Goal: Task Accomplishment & Management: Use online tool/utility

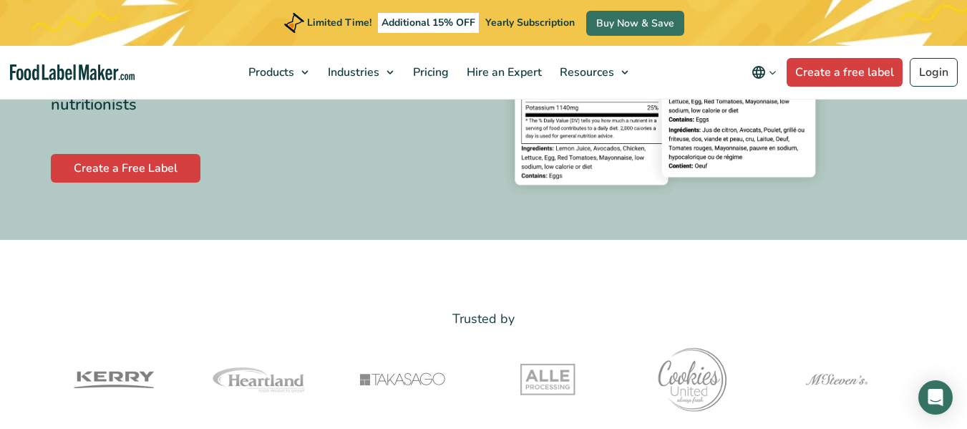
scroll to position [286, 0]
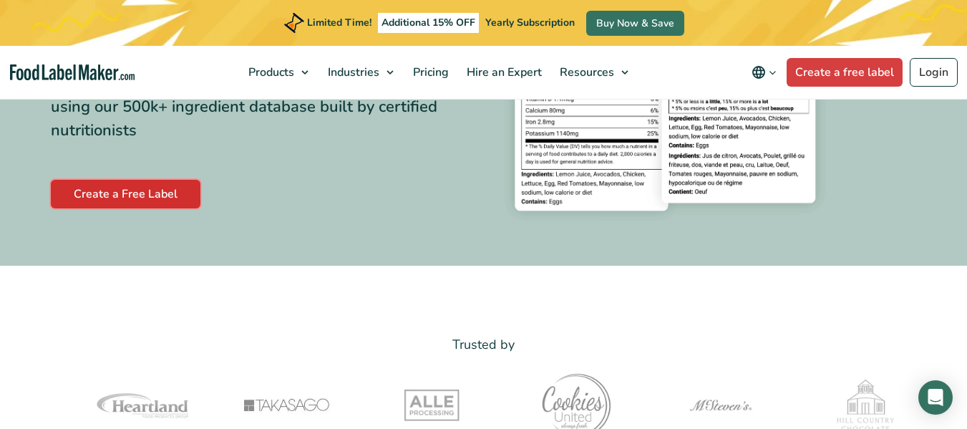
click at [137, 193] on link "Create a Free Label" at bounding box center [126, 194] width 150 height 29
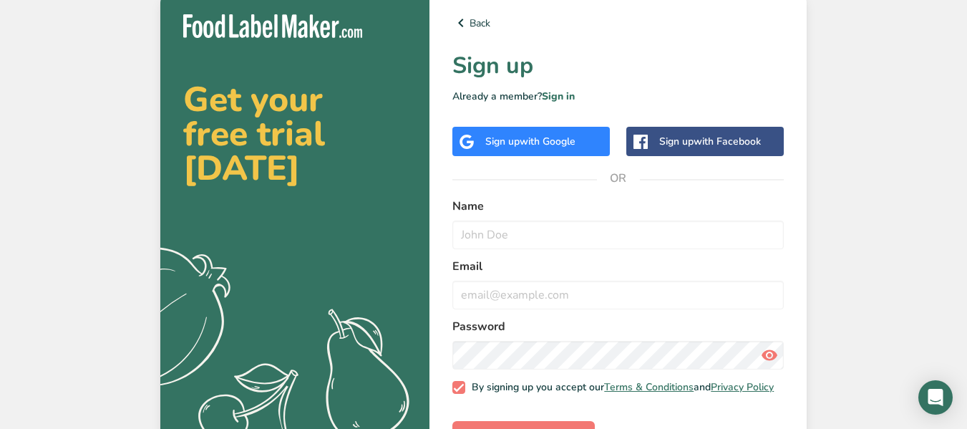
click at [528, 140] on span "with Google" at bounding box center [548, 142] width 56 height 14
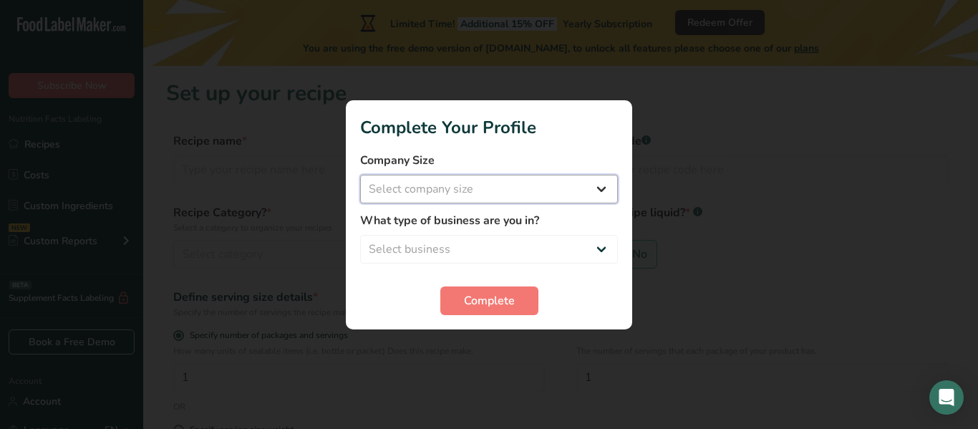
click at [601, 193] on select "Select company size Fewer than 10 Employees 10 to 50 Employees 51 to 500 Employ…" at bounding box center [489, 189] width 258 height 29
select select "1"
click at [360, 175] on select "Select company size Fewer than 10 Employees 10 to 50 Employees 51 to 500 Employ…" at bounding box center [489, 189] width 258 height 29
click at [416, 252] on select "Select business Packaged Food Manufacturer Restaurant & Cafe Bakery Meal Plans …" at bounding box center [489, 249] width 258 height 29
select select "1"
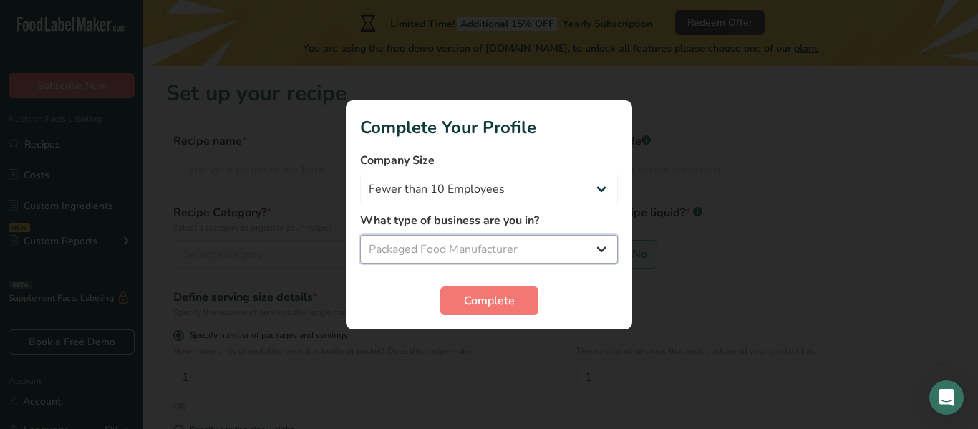
click at [360, 235] on select "Select business Packaged Food Manufacturer Restaurant & Cafe Bakery Meal Plans …" at bounding box center [489, 249] width 258 height 29
click at [495, 304] on span "Complete" at bounding box center [489, 300] width 51 height 17
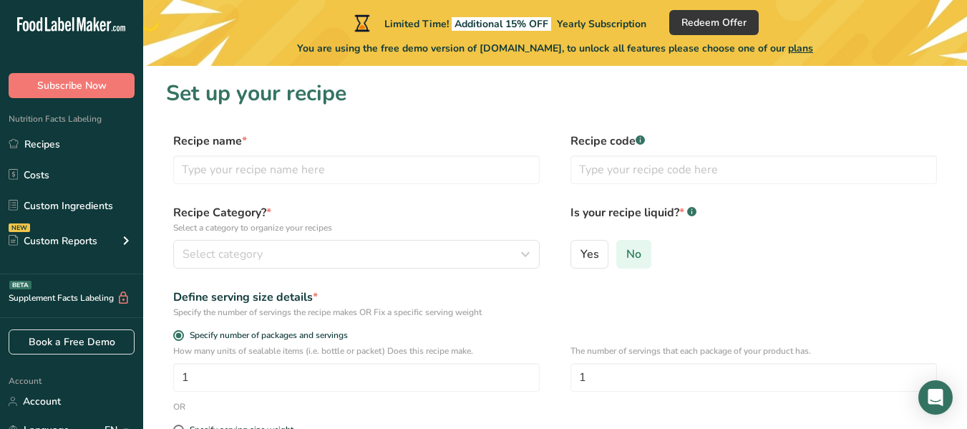
click at [630, 256] on span "No" at bounding box center [633, 254] width 15 height 14
click at [626, 256] on input "No" at bounding box center [621, 253] width 9 height 9
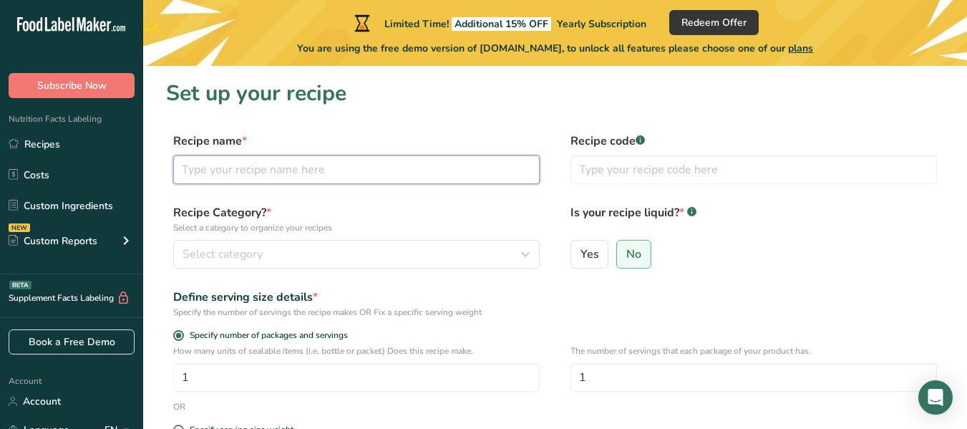
click at [198, 175] on input "text" at bounding box center [356, 169] width 366 height 29
type input "gunslinger hot"
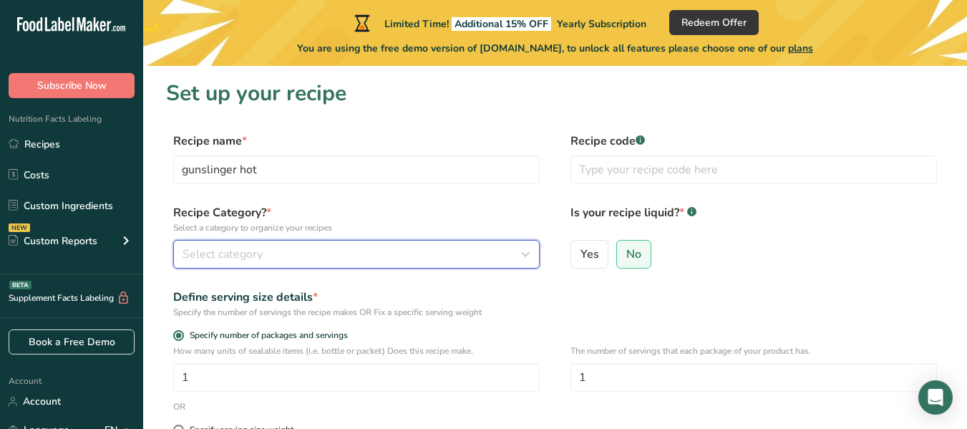
click at [224, 253] on span "Select category" at bounding box center [223, 254] width 80 height 17
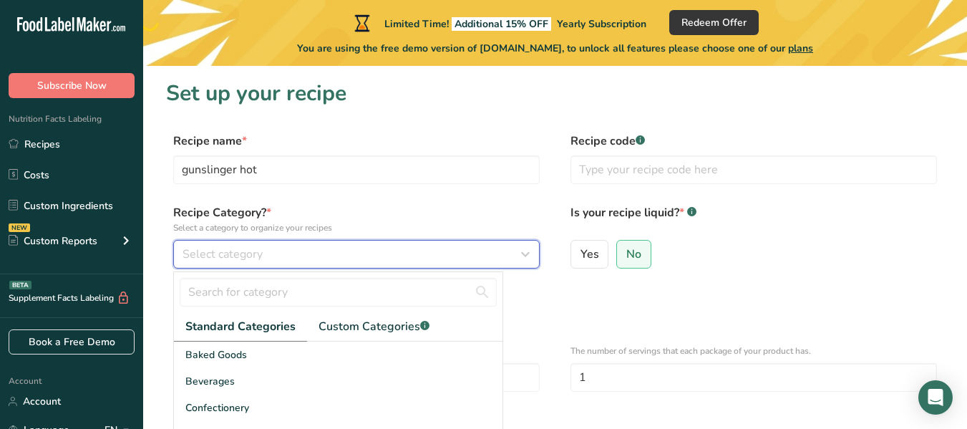
click at [233, 263] on button "Select category" at bounding box center [356, 254] width 366 height 29
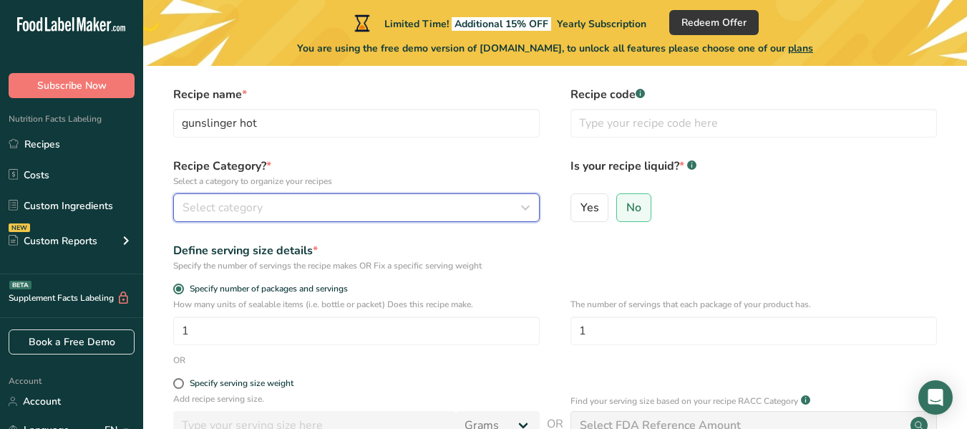
scroll to position [72, 0]
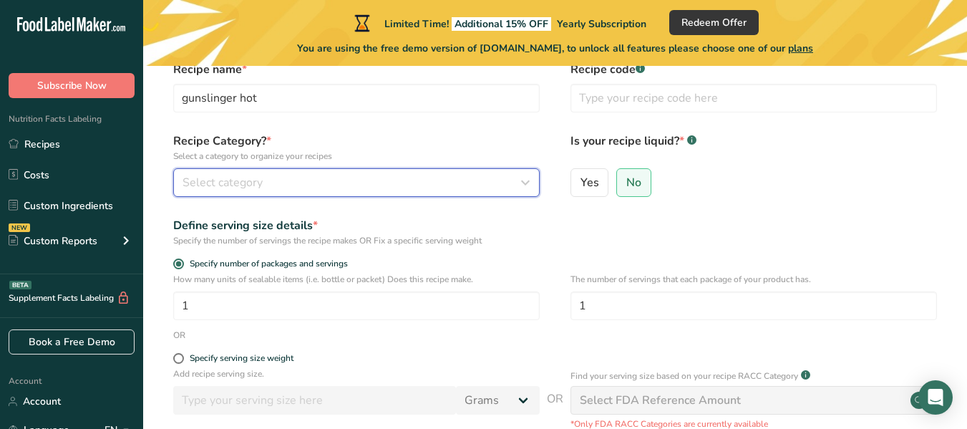
click at [276, 182] on div "Select category" at bounding box center [352, 182] width 339 height 17
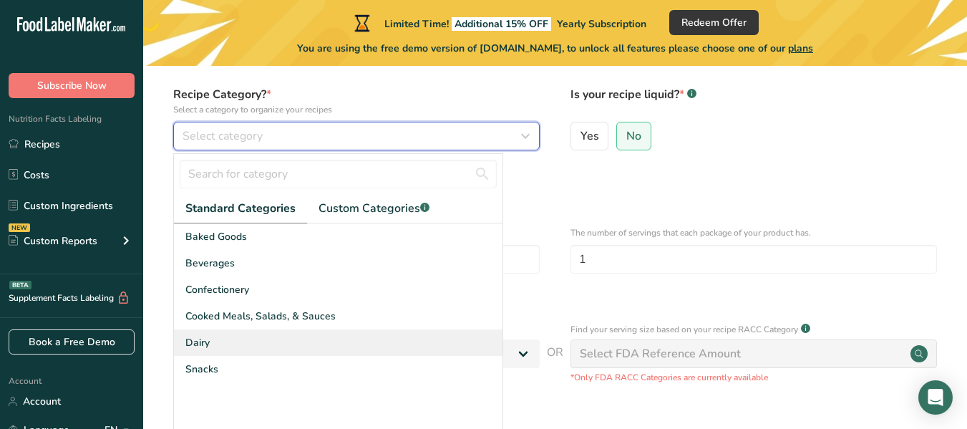
scroll to position [143, 0]
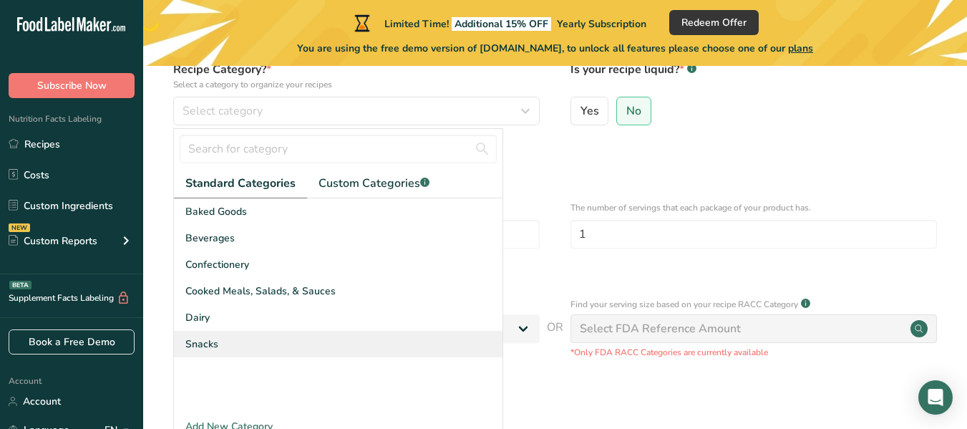
click at [203, 346] on span "Snacks" at bounding box center [201, 343] width 33 height 15
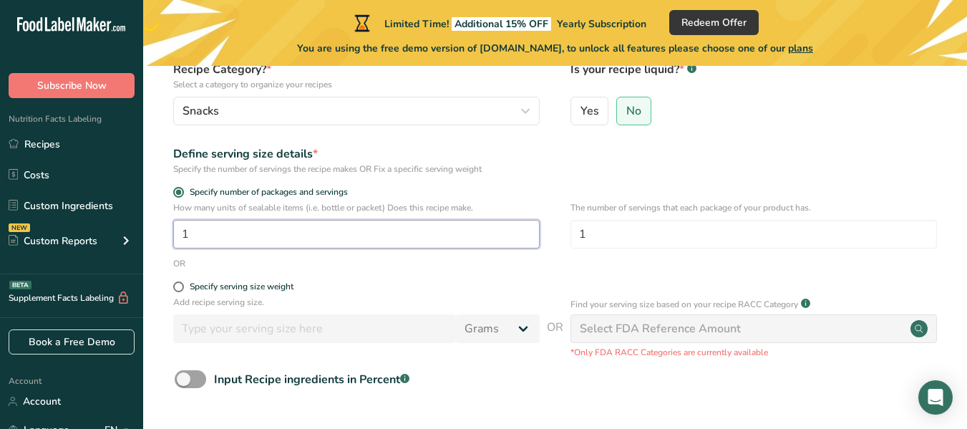
drag, startPoint x: 182, startPoint y: 233, endPoint x: 191, endPoint y: 232, distance: 9.3
click at [191, 232] on input "1" at bounding box center [356, 234] width 366 height 29
type input "20"
click at [334, 271] on form "Recipe name * gunslinger hot Recipe code .a-a{fill:#347362;}.b-a{fill:#fff;} Re…" at bounding box center [555, 228] width 778 height 479
click at [178, 286] on span at bounding box center [178, 286] width 11 height 11
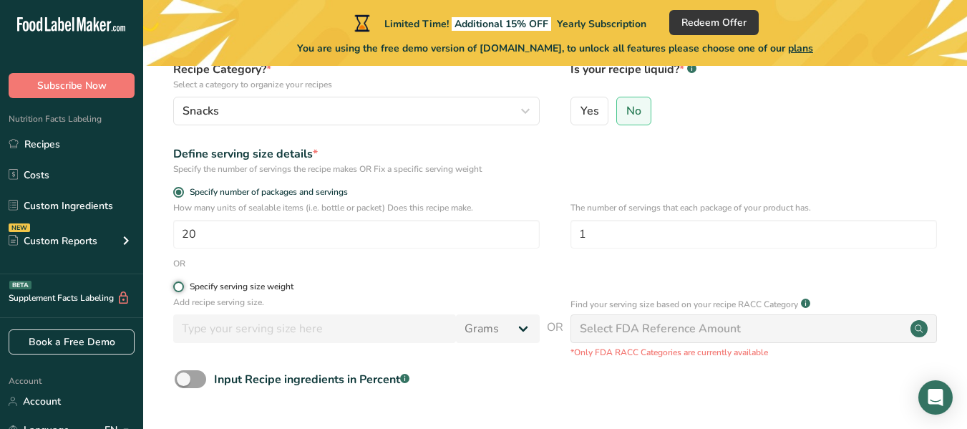
click at [178, 286] on input "Specify serving size weight" at bounding box center [177, 286] width 9 height 9
radio input "true"
radio input "false"
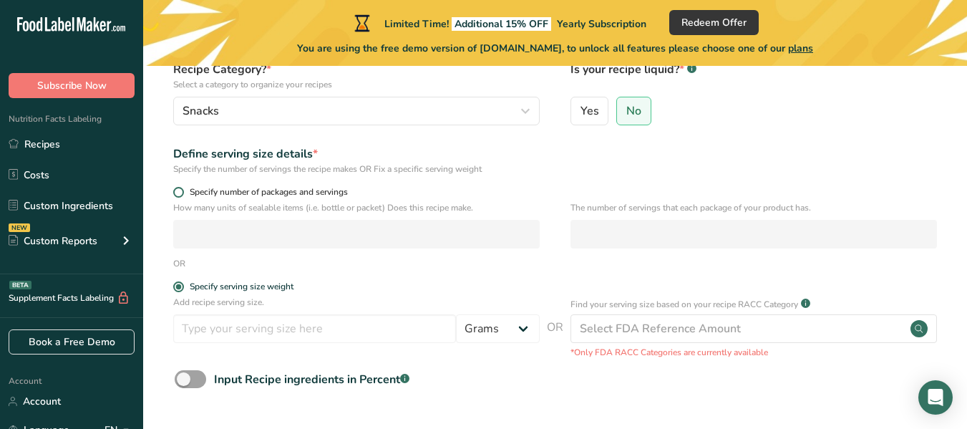
click at [178, 193] on span at bounding box center [178, 192] width 11 height 11
click at [178, 193] on input "Specify number of packages and servings" at bounding box center [177, 192] width 9 height 9
radio input "true"
radio input "false"
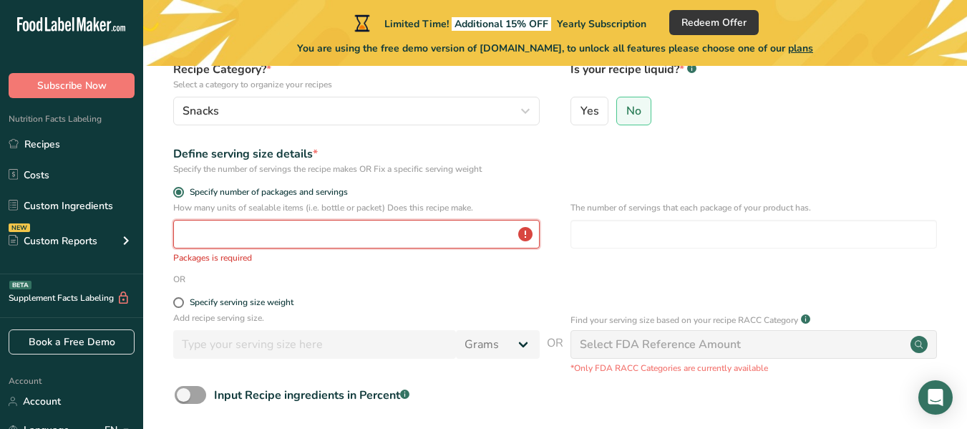
click at [211, 235] on input "number" at bounding box center [356, 234] width 366 height 29
type input "1"
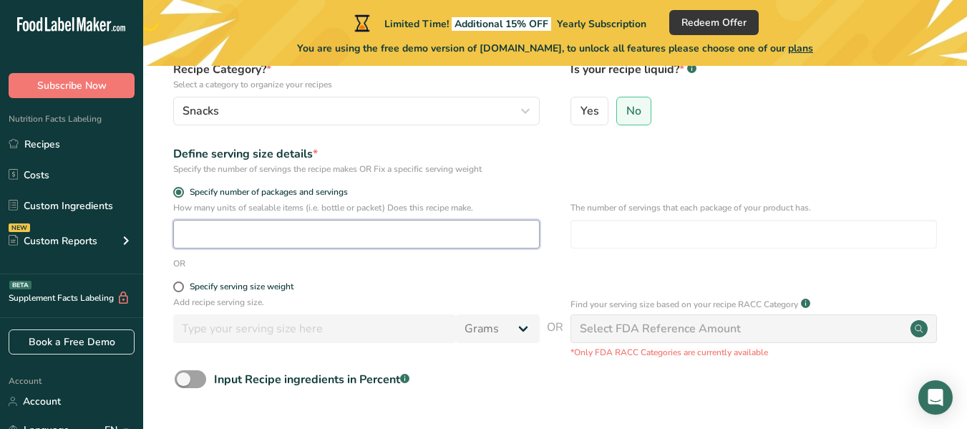
type input "1"
click at [347, 287] on label "Specify serving size weight" at bounding box center [356, 286] width 366 height 11
click at [183, 287] on input "Specify serving size weight" at bounding box center [177, 286] width 9 height 9
radio input "true"
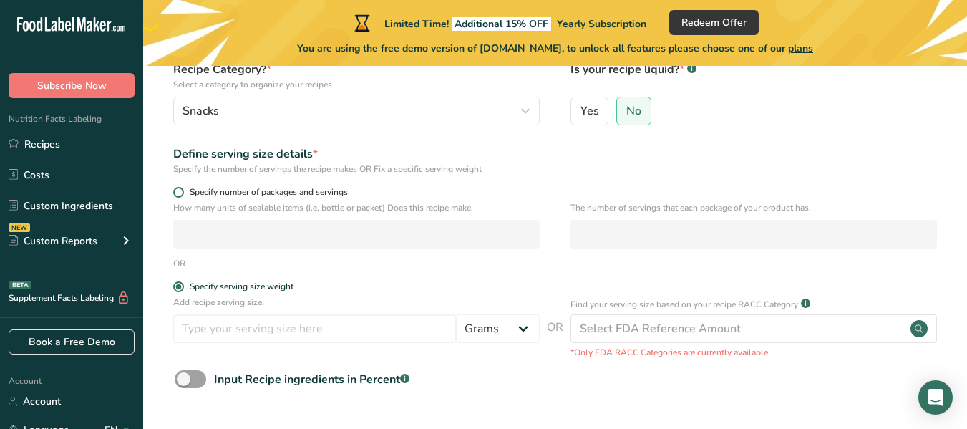
click at [178, 192] on span at bounding box center [178, 192] width 11 height 11
click at [178, 192] on input "Specify number of packages and servings" at bounding box center [177, 192] width 9 height 9
radio input "true"
radio input "false"
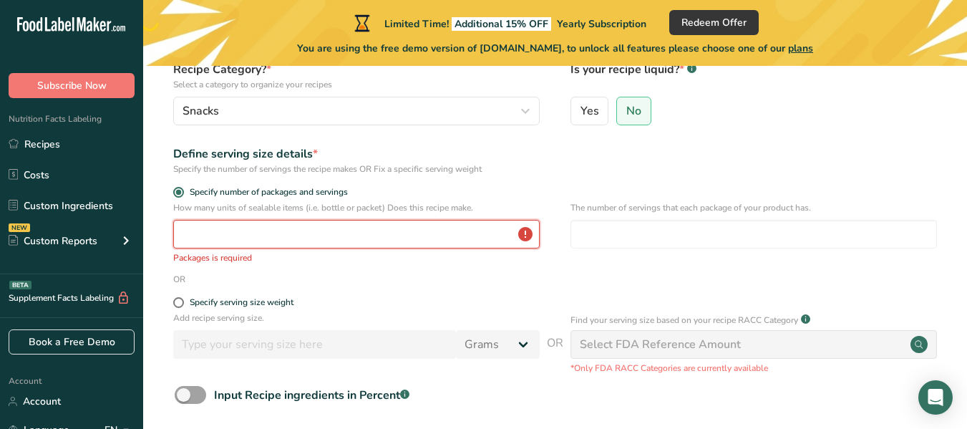
click at [209, 235] on input "number" at bounding box center [356, 234] width 366 height 29
click at [225, 236] on input "number" at bounding box center [356, 234] width 366 height 29
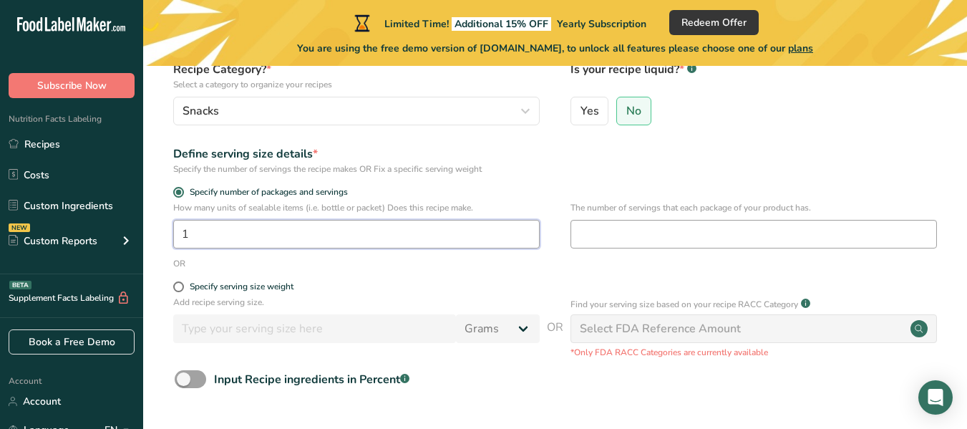
type input "1"
click at [594, 235] on input "number" at bounding box center [753, 234] width 366 height 29
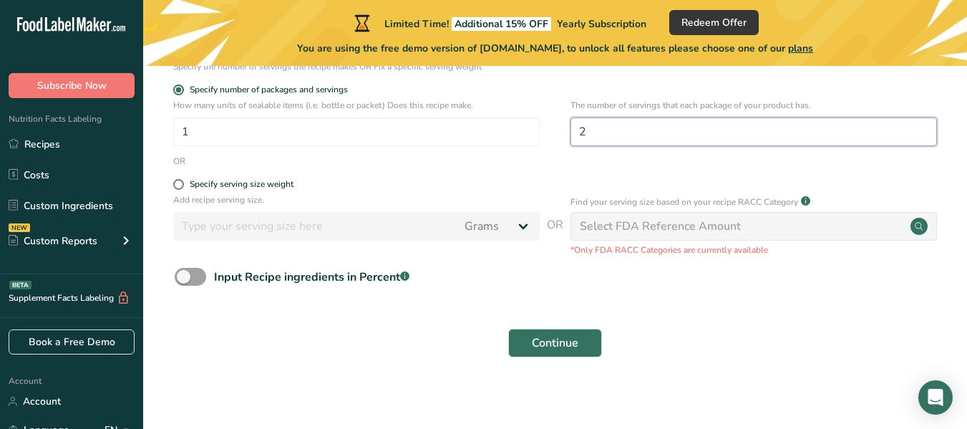
scroll to position [251, 0]
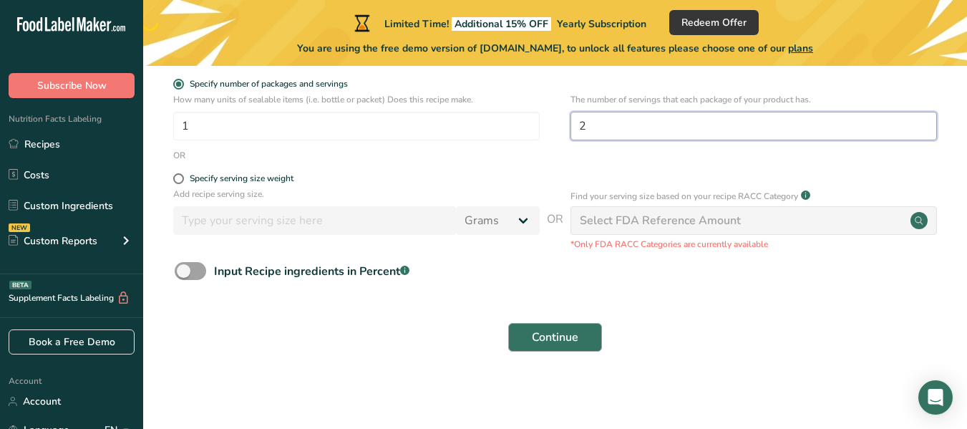
type input "2"
click at [548, 336] on span "Continue" at bounding box center [555, 337] width 47 height 17
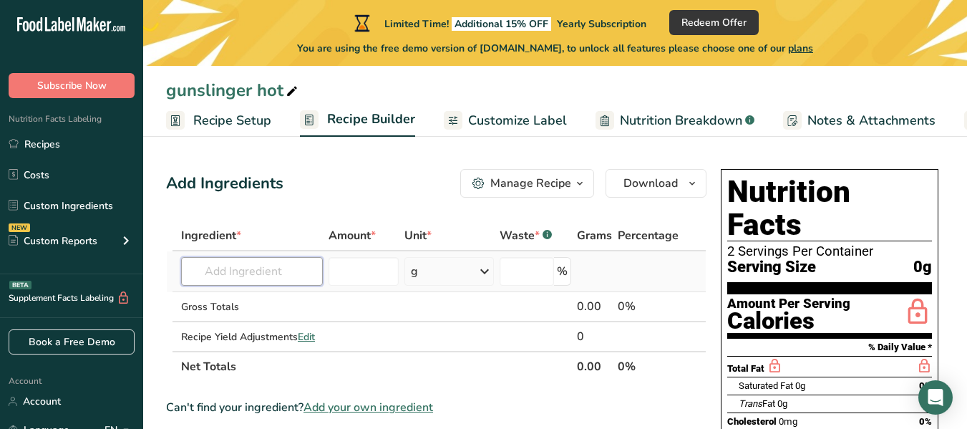
click at [216, 272] on input "text" at bounding box center [252, 271] width 142 height 29
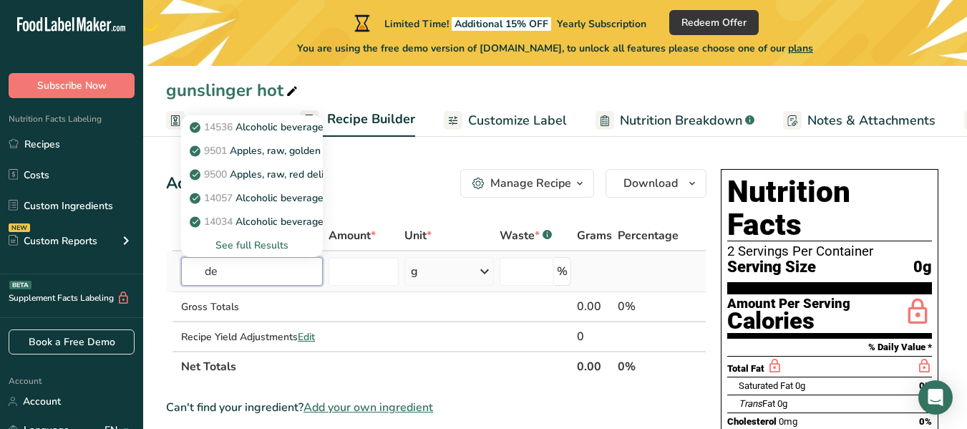
type input "d"
type input "beef"
click at [274, 197] on p "13000 Beef, grass-fed, strip steaks, lean only, raw" at bounding box center [314, 197] width 242 height 15
type input "Beef, grass-fed, strip steaks, lean only, raw"
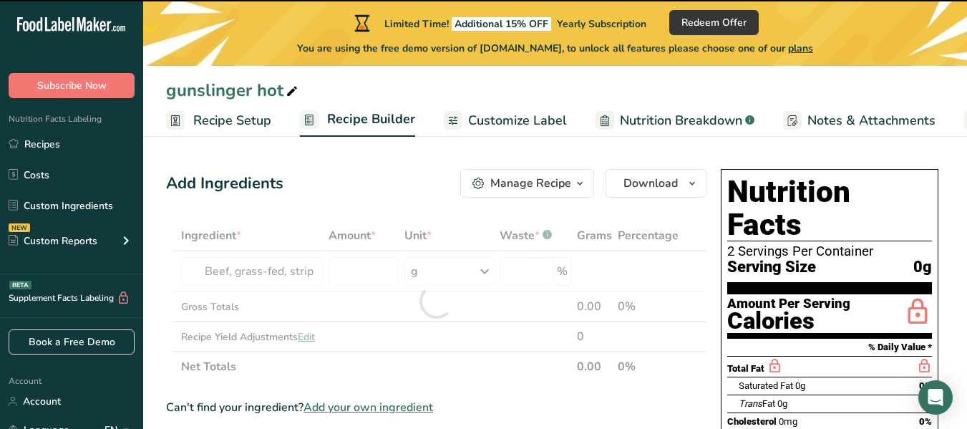
type input "0"
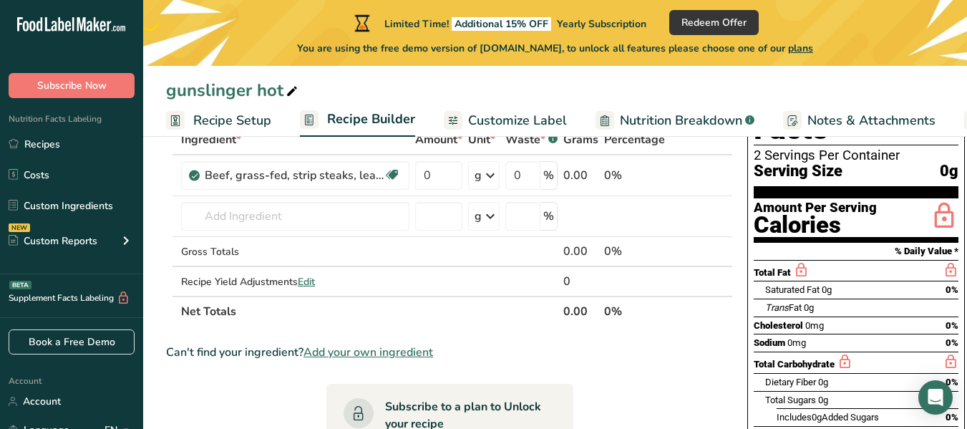
scroll to position [72, 0]
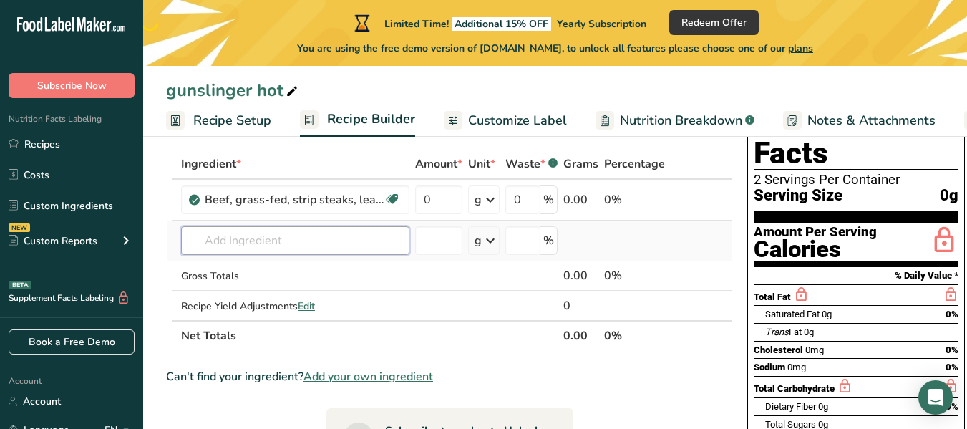
click at [220, 238] on input "text" at bounding box center [295, 240] width 228 height 29
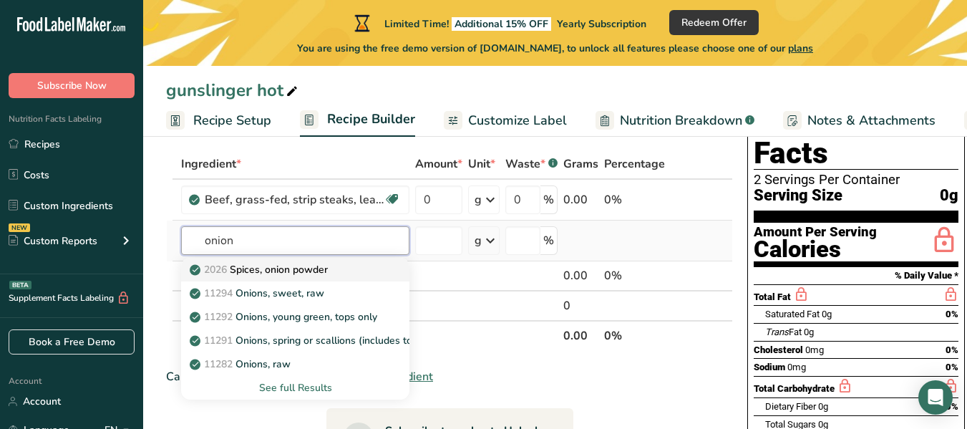
type input "onion"
click at [286, 271] on p "2026 Spices, onion powder" at bounding box center [260, 269] width 135 height 15
type input "Spices, onion powder"
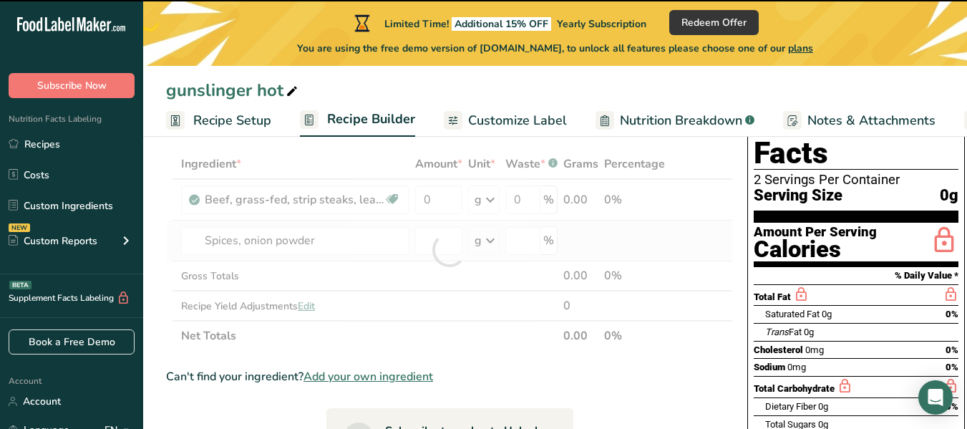
type input "0"
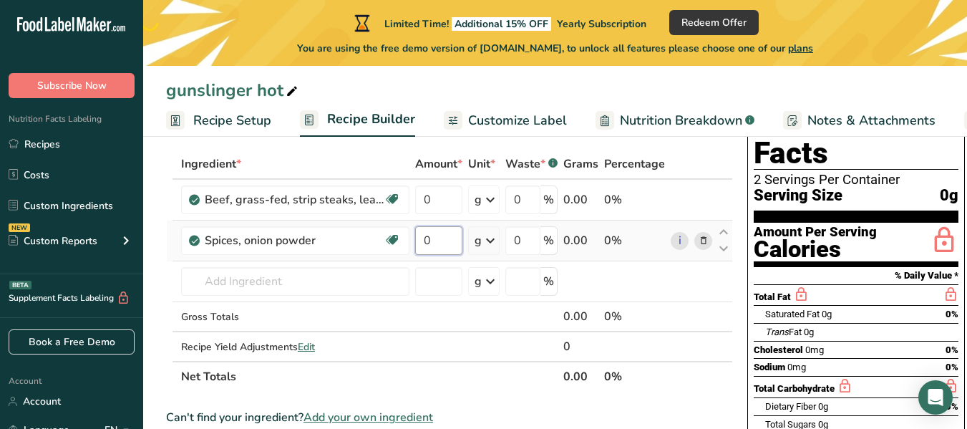
click at [432, 242] on input "0" at bounding box center [438, 240] width 47 height 29
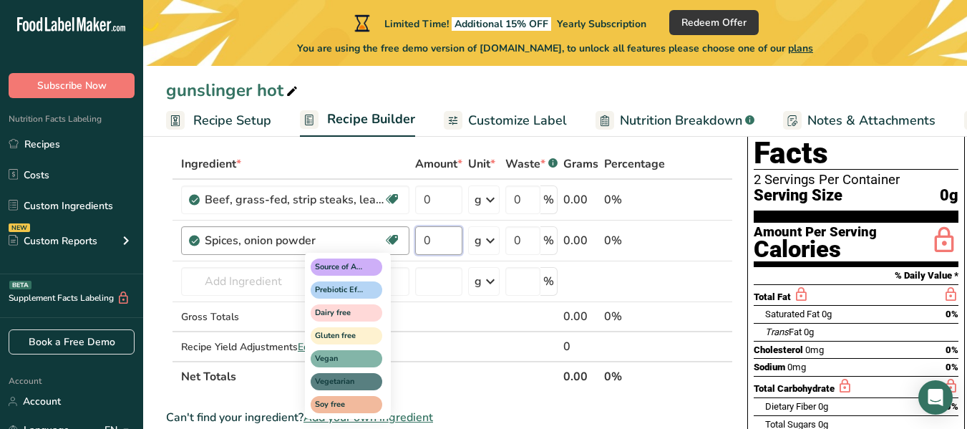
drag, startPoint x: 432, startPoint y: 242, endPoint x: 398, endPoint y: 243, distance: 33.6
click at [398, 243] on tr "Spices, onion powder Source of Antioxidants Prebiotic Effect Dairy free Gluten …" at bounding box center [449, 240] width 565 height 41
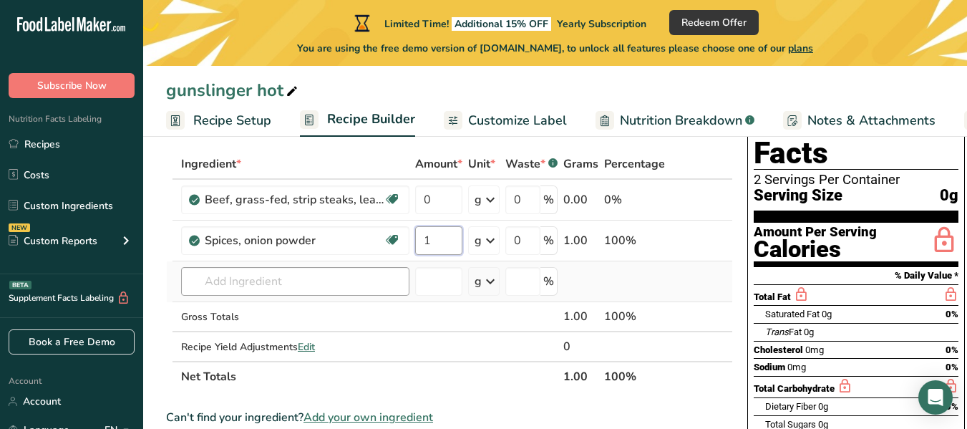
type input "1"
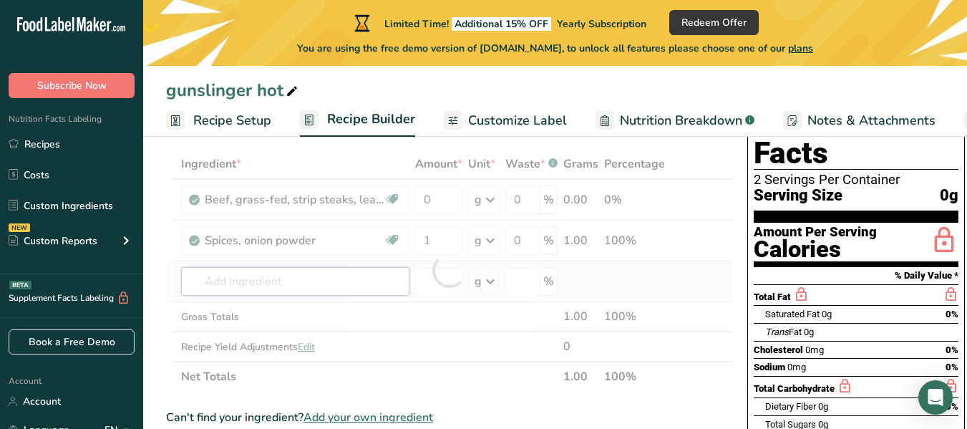
drag, startPoint x: 322, startPoint y: 286, endPoint x: 316, endPoint y: 293, distance: 9.7
click at [319, 288] on div "Ingredient * Amount * Unit * Waste * .a-a{fill:#347362;}.b-a{fill:#fff;} Grams …" at bounding box center [449, 270] width 567 height 243
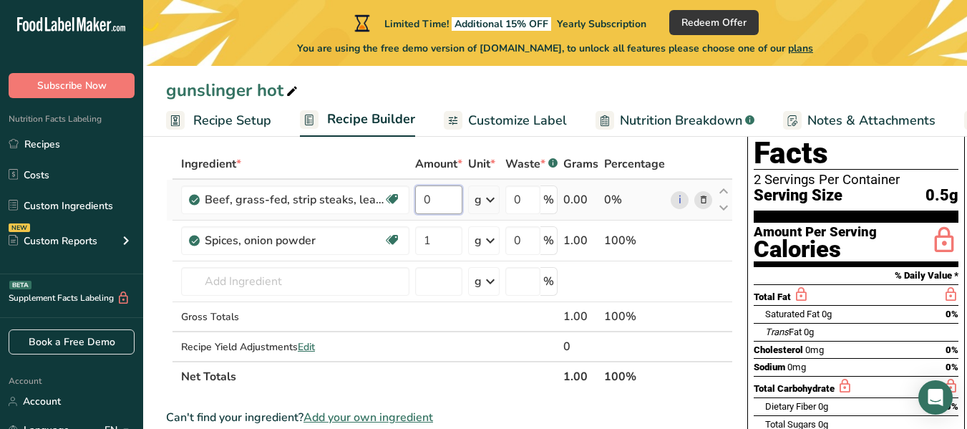
drag, startPoint x: 430, startPoint y: 201, endPoint x: 422, endPoint y: 206, distance: 9.3
click at [422, 206] on input "0" at bounding box center [438, 199] width 47 height 29
type input "5"
click at [489, 198] on div "Ingredient * Amount * Unit * Waste * .a-a{fill:#347362;}.b-a{fill:#fff;} Grams …" at bounding box center [449, 270] width 567 height 243
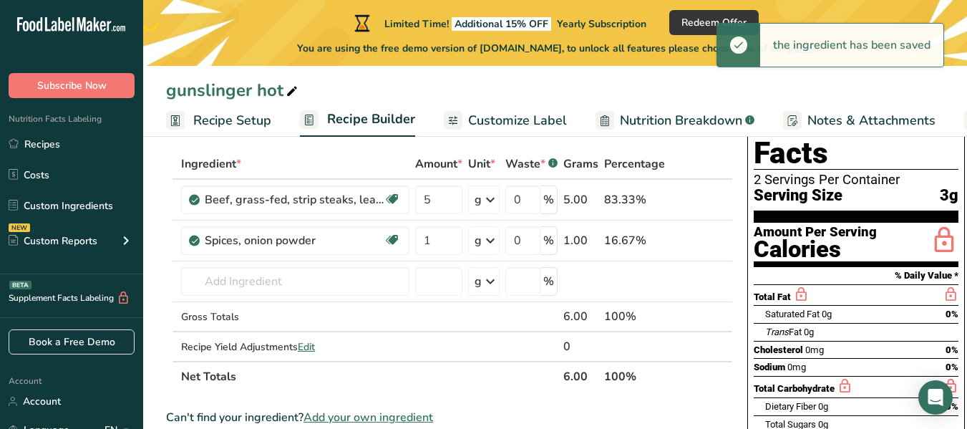
click at [488, 199] on icon at bounding box center [490, 200] width 17 height 26
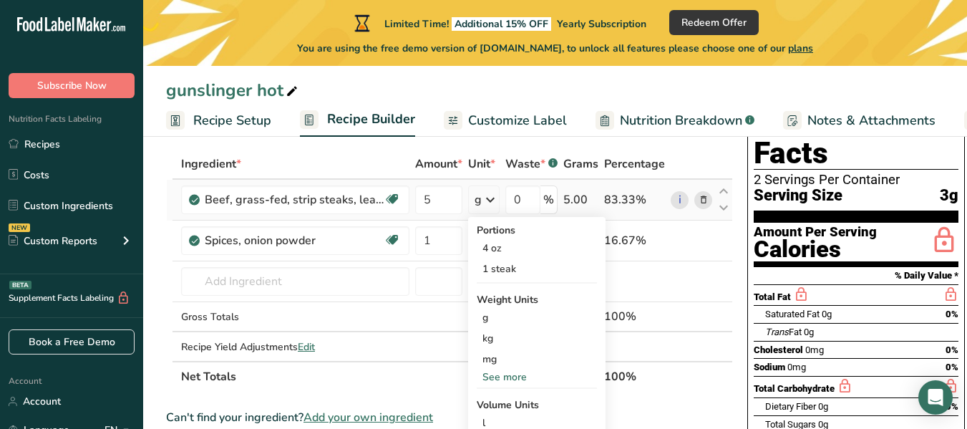
click at [515, 376] on div "See more" at bounding box center [537, 376] width 120 height 15
click at [492, 419] on div "oz" at bounding box center [537, 421] width 120 height 21
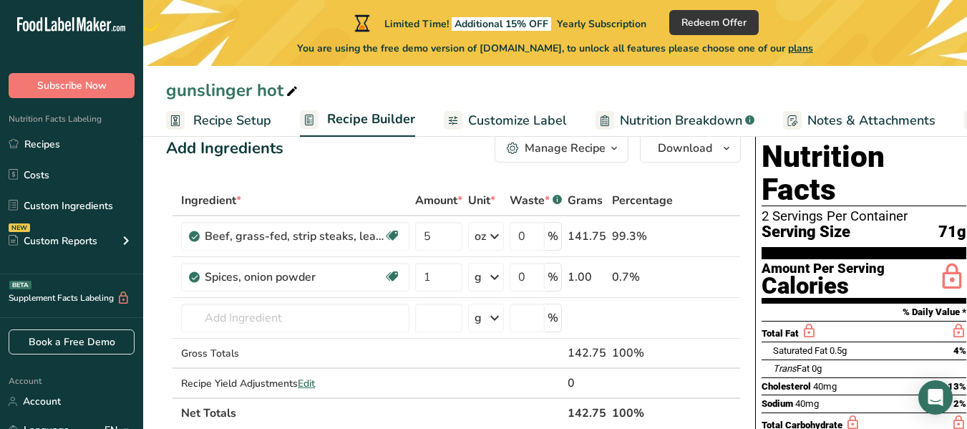
scroll to position [0, 0]
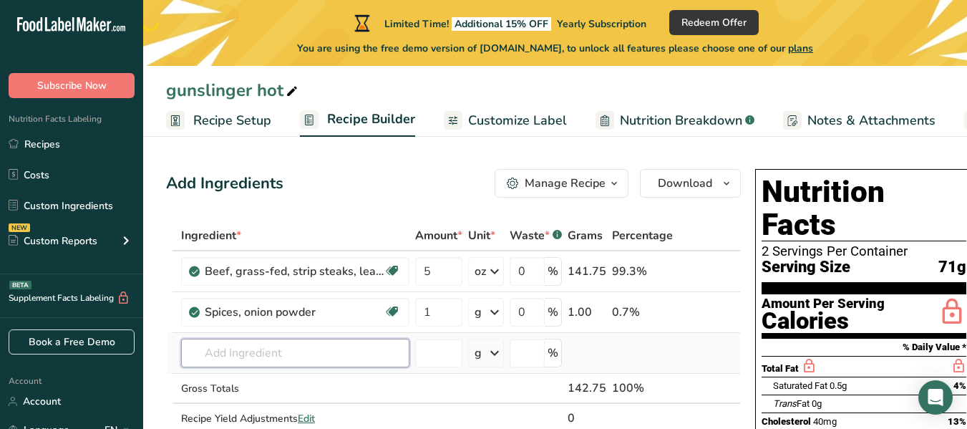
click at [220, 355] on input "text" at bounding box center [295, 353] width 228 height 29
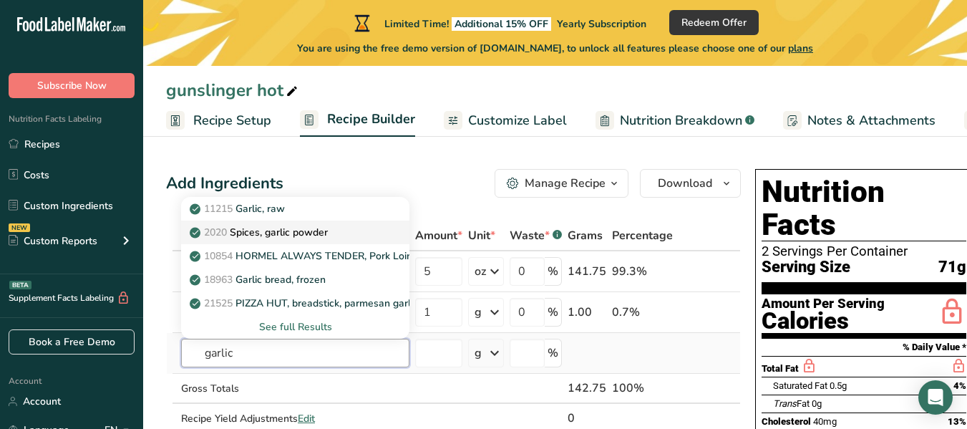
type input "garlic"
click at [291, 233] on p "2020 Spices, garlic powder" at bounding box center [260, 232] width 135 height 15
type input "Spices, garlic powder"
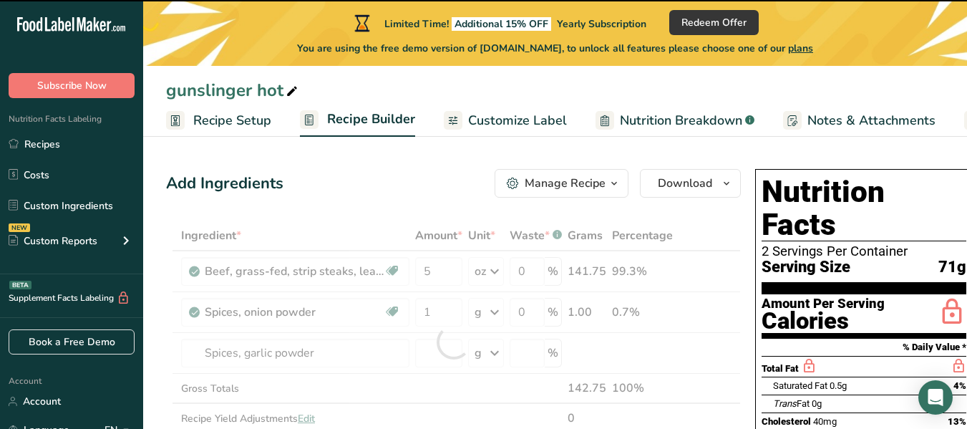
type input "0"
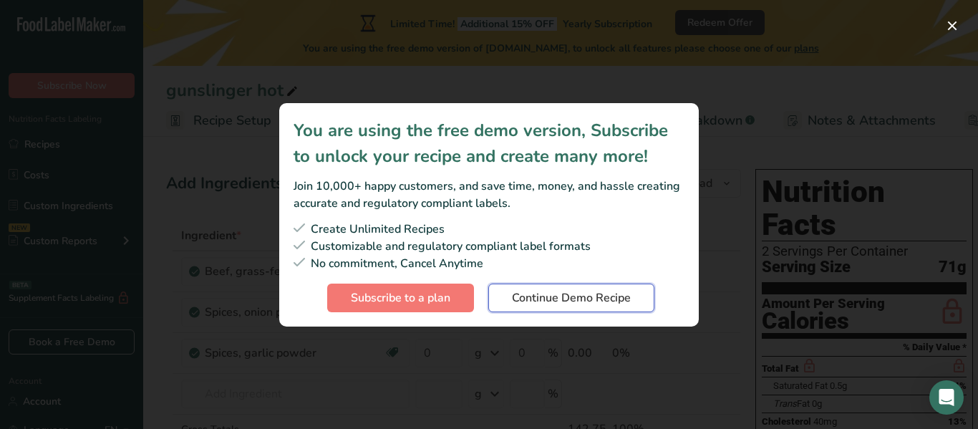
click at [550, 301] on span "Continue Demo Recipe" at bounding box center [571, 297] width 119 height 17
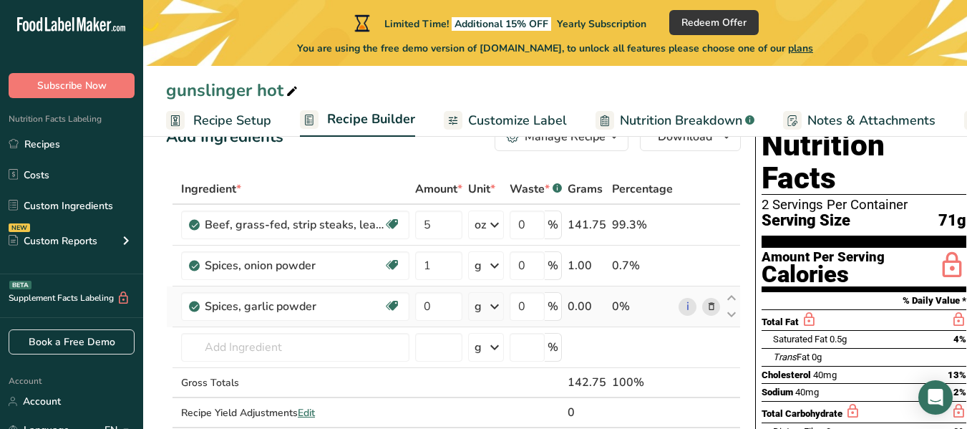
scroll to position [72, 0]
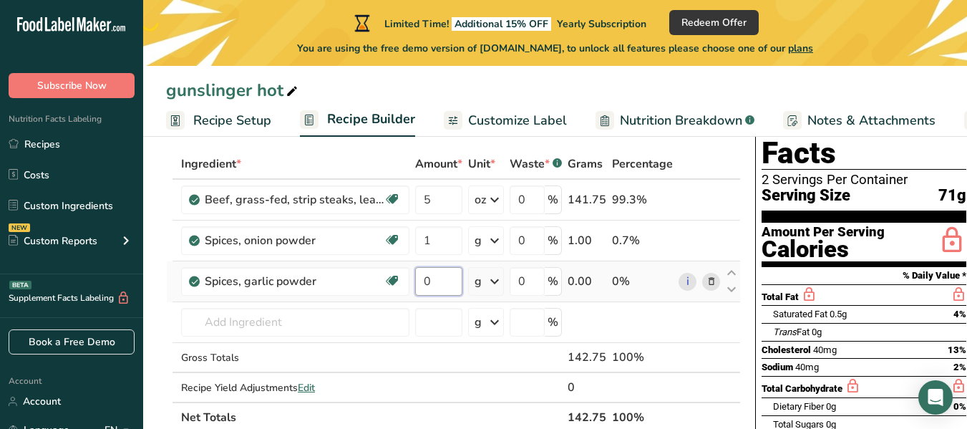
drag, startPoint x: 430, startPoint y: 281, endPoint x: 422, endPoint y: 285, distance: 9.6
click at [422, 285] on input "0" at bounding box center [438, 281] width 47 height 29
type input "1"
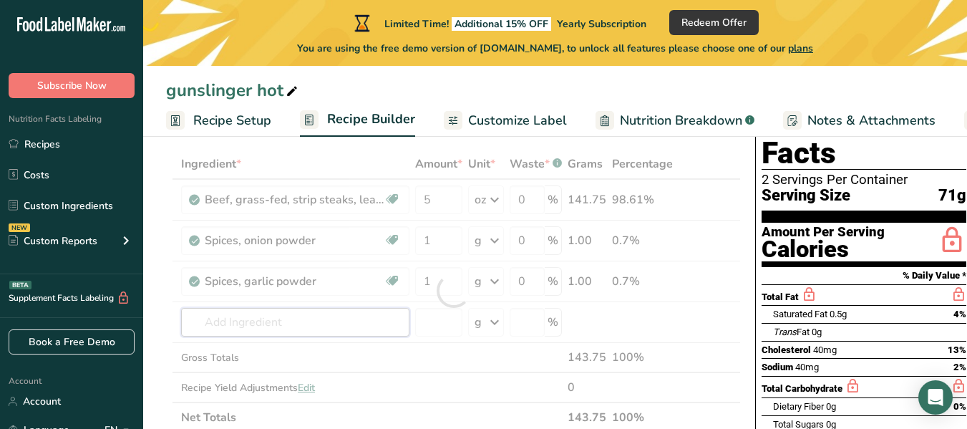
click at [258, 316] on div "Ingredient * Amount * Unit * Waste * .a-a{fill:#347362;}.b-a{fill:#fff;} Grams …" at bounding box center [453, 290] width 575 height 283
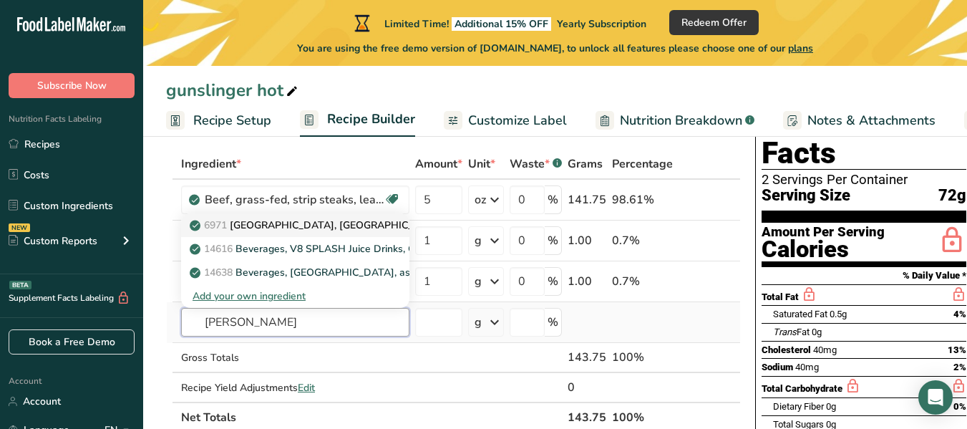
type input "worch"
click at [293, 227] on p "6971 Sauce, worcestershire" at bounding box center [318, 225] width 251 height 15
type input "Sauce, worcestershire"
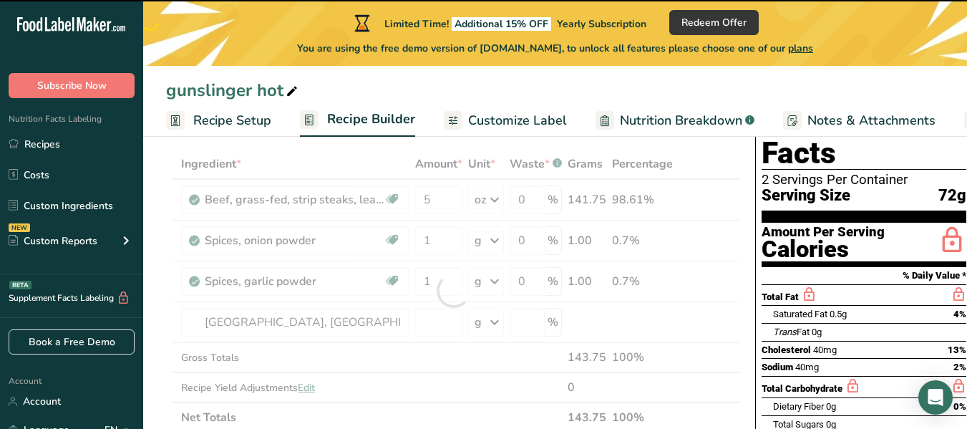
type input "0"
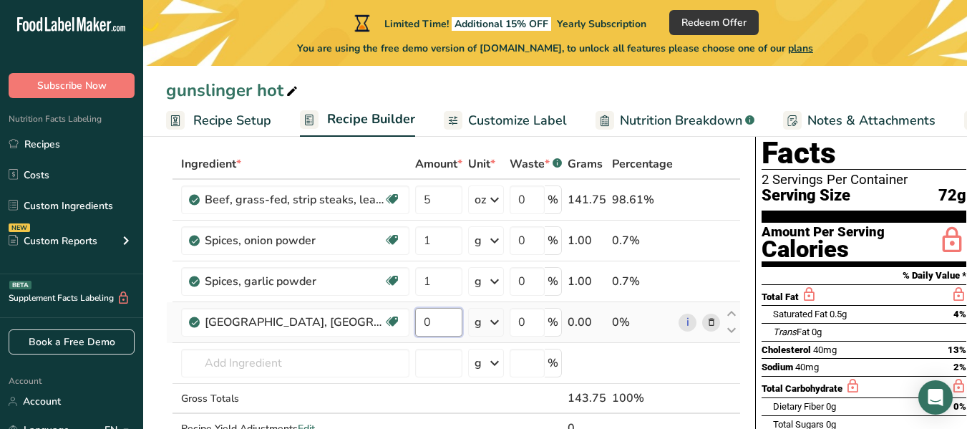
click at [429, 325] on input "0" at bounding box center [438, 322] width 47 height 29
type input "1"
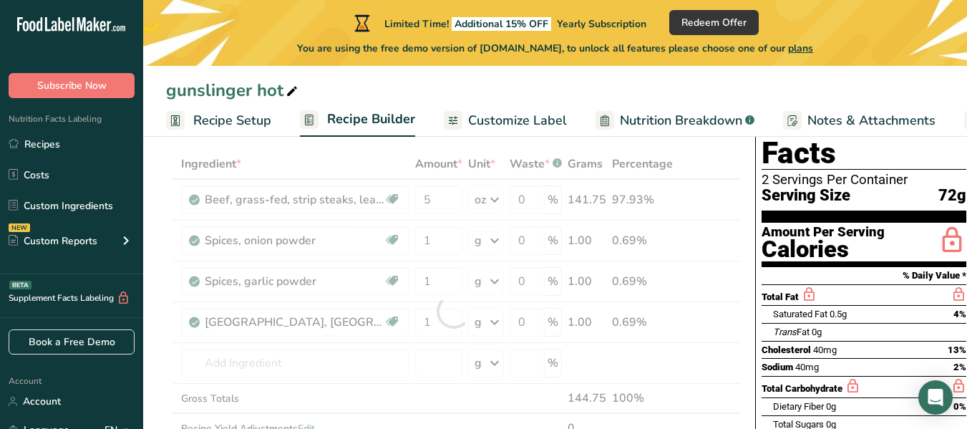
click at [492, 324] on div "Ingredient * Amount * Unit * Waste * .a-a{fill:#347362;}.b-a{fill:#fff;} Grams …" at bounding box center [453, 311] width 575 height 324
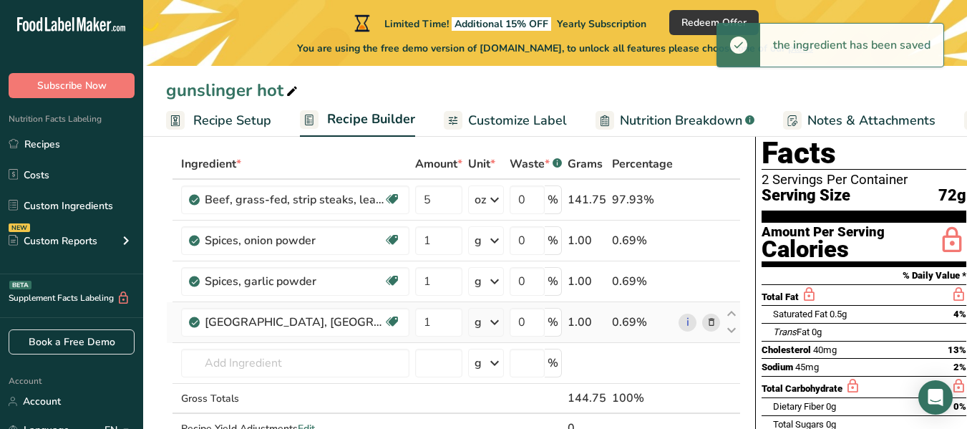
click at [494, 324] on icon at bounding box center [494, 322] width 17 height 26
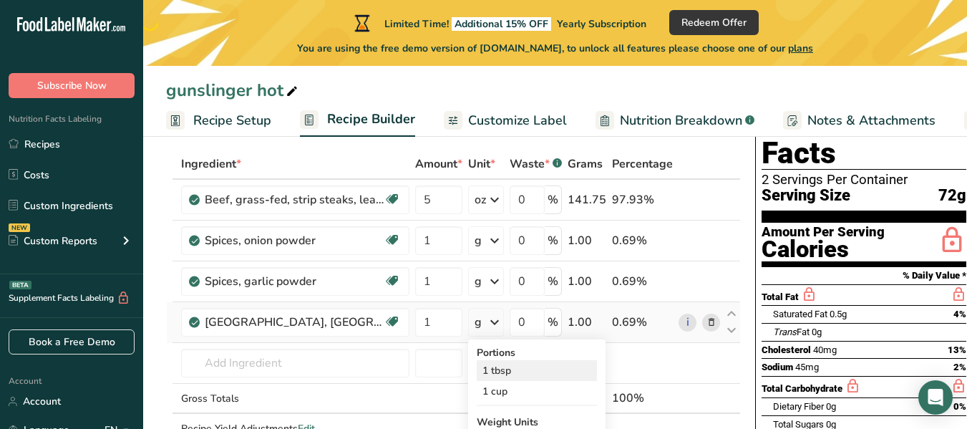
click at [497, 370] on div "1 tbsp" at bounding box center [537, 370] width 120 height 21
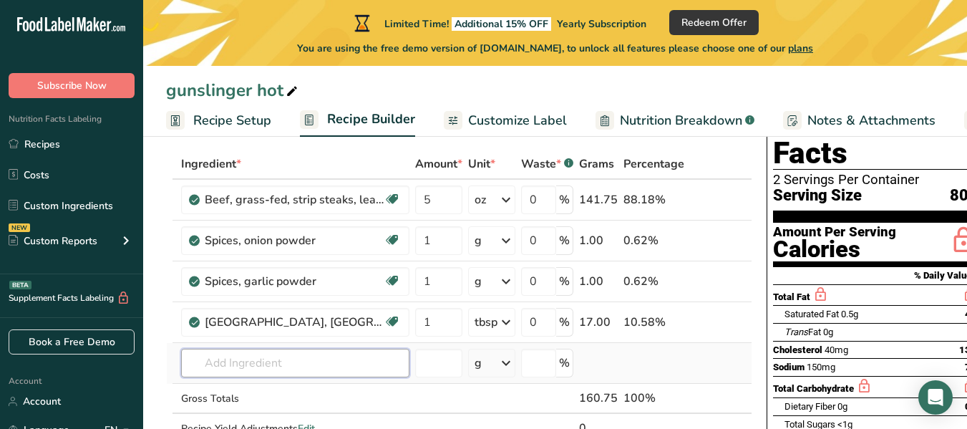
click at [233, 361] on input "text" at bounding box center [295, 363] width 228 height 29
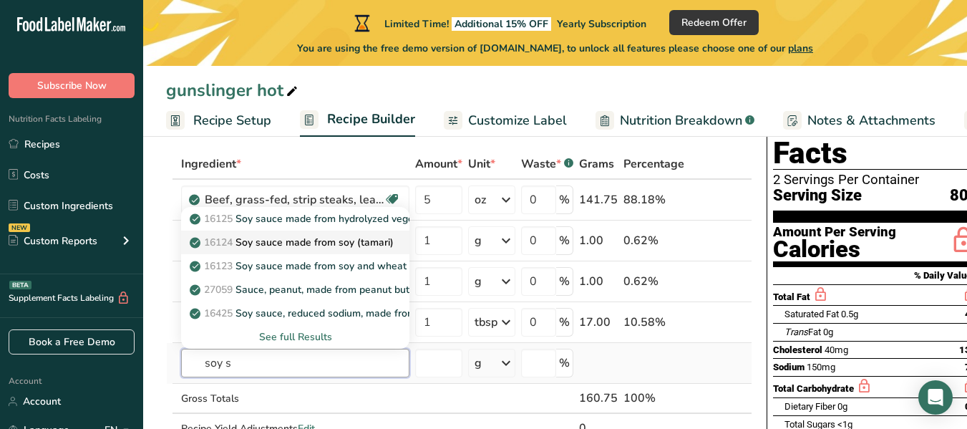
type input "soy s"
click at [289, 243] on p "16124 Soy sauce made from soy (tamari)" at bounding box center [293, 242] width 201 height 15
type input "Soy sauce made from soy (tamari)"
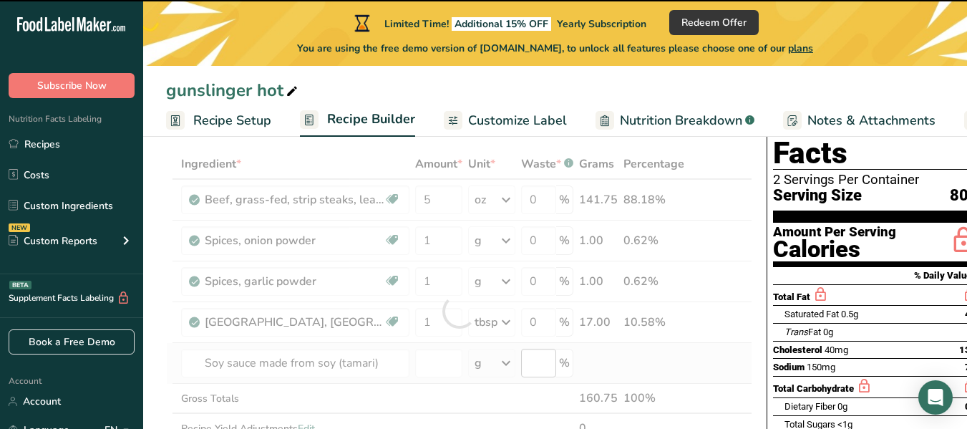
type input "0"
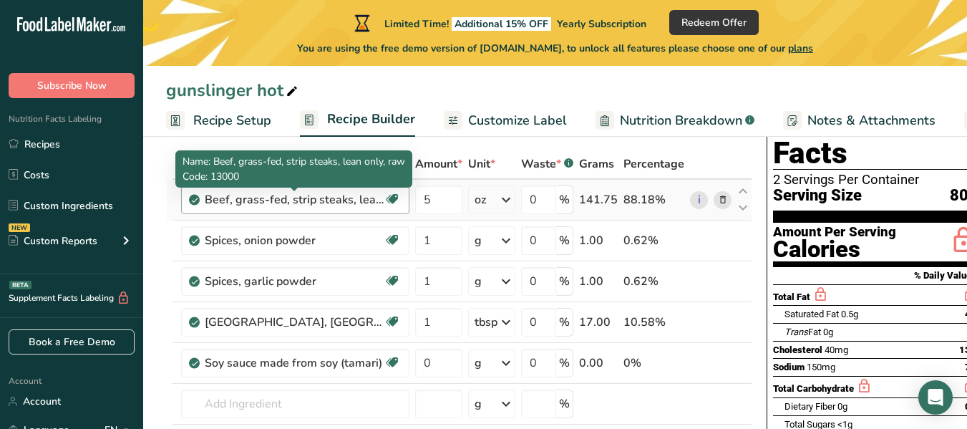
click at [213, 201] on div "Beef, grass-fed, strip steaks, lean only, raw" at bounding box center [294, 199] width 179 height 17
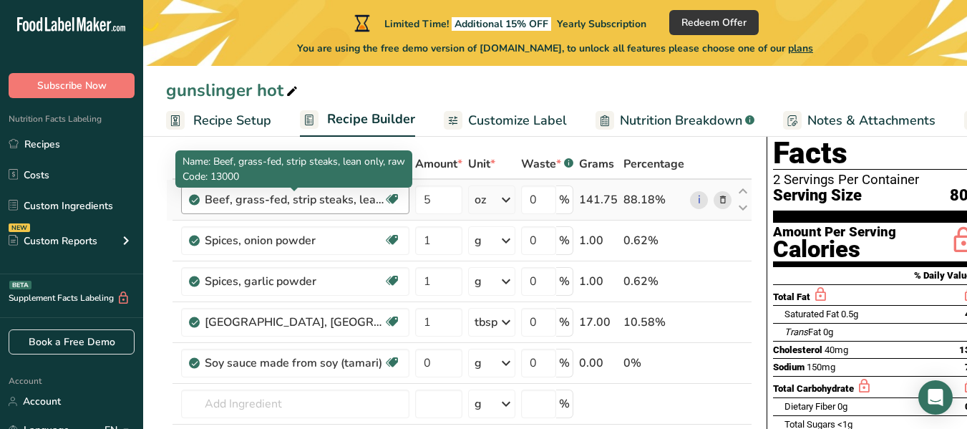
click at [270, 203] on div "Beef, grass-fed, strip steaks, lean only, raw" at bounding box center [294, 199] width 179 height 17
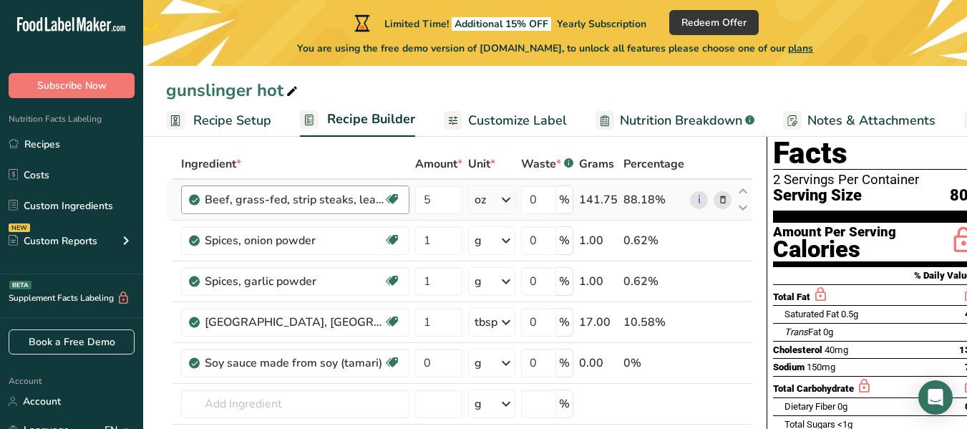
drag, startPoint x: 358, startPoint y: 199, endPoint x: 286, endPoint y: 206, distance: 72.6
click at [286, 206] on div "Beef, grass-fed, strip steaks, lean only, raw" at bounding box center [294, 199] width 179 height 17
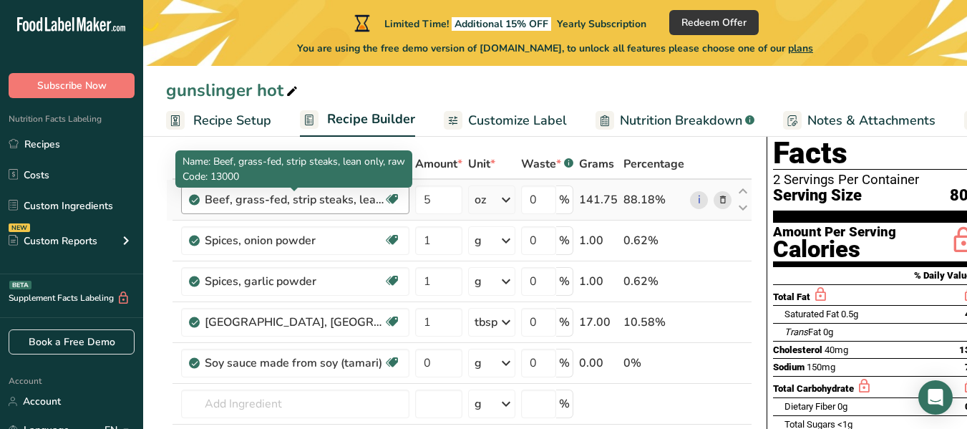
click at [219, 202] on div "Beef, grass-fed, strip steaks, lean only, raw" at bounding box center [294, 199] width 179 height 17
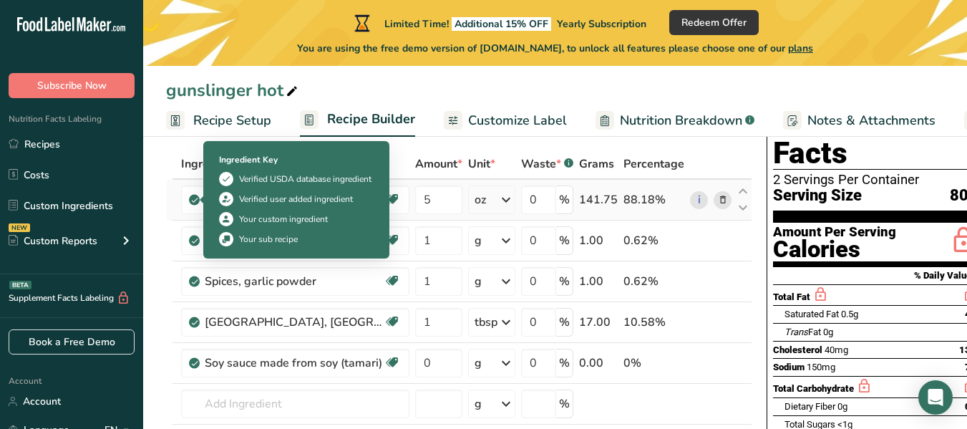
drag, startPoint x: 219, startPoint y: 202, endPoint x: 196, endPoint y: 199, distance: 23.1
click at [196, 199] on icon at bounding box center [194, 199] width 9 height 13
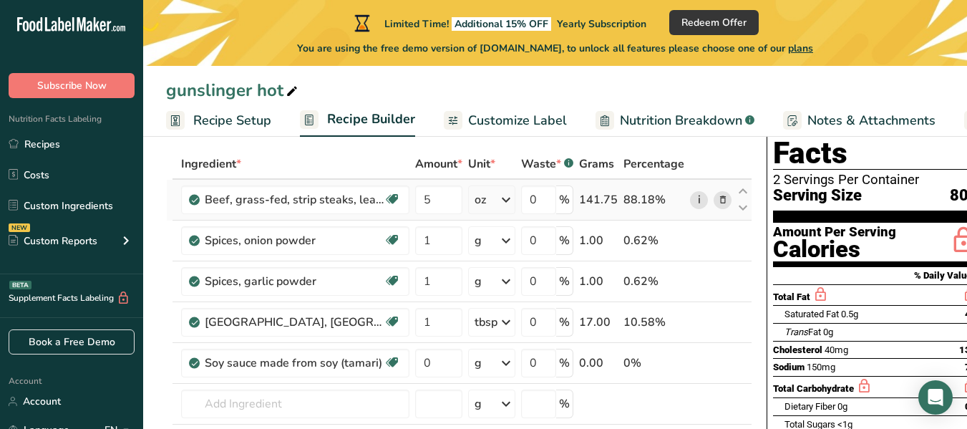
click at [695, 200] on link "i" at bounding box center [699, 200] width 18 height 18
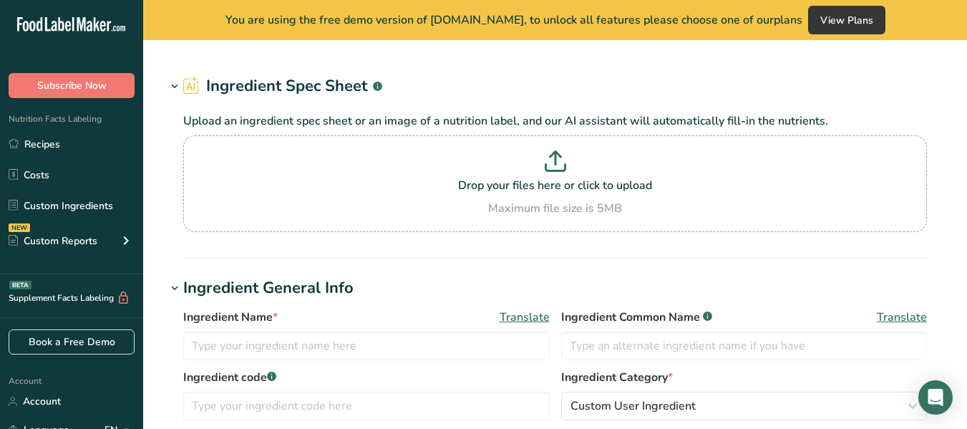
type input "Beef, grass-fed, strip steaks, lean only, raw"
type input "Beef Strip Steaks"
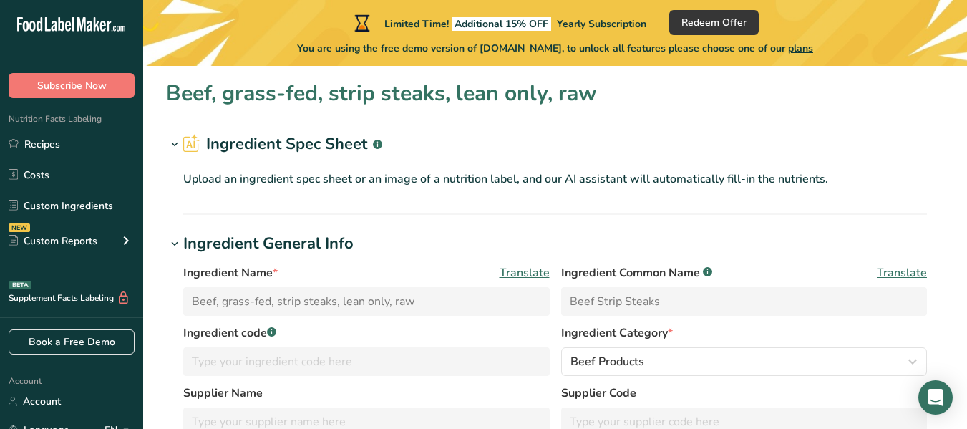
click at [291, 271] on div "Ingredient Name * Translate" at bounding box center [366, 272] width 366 height 17
